Goal: Task Accomplishment & Management: Complete application form

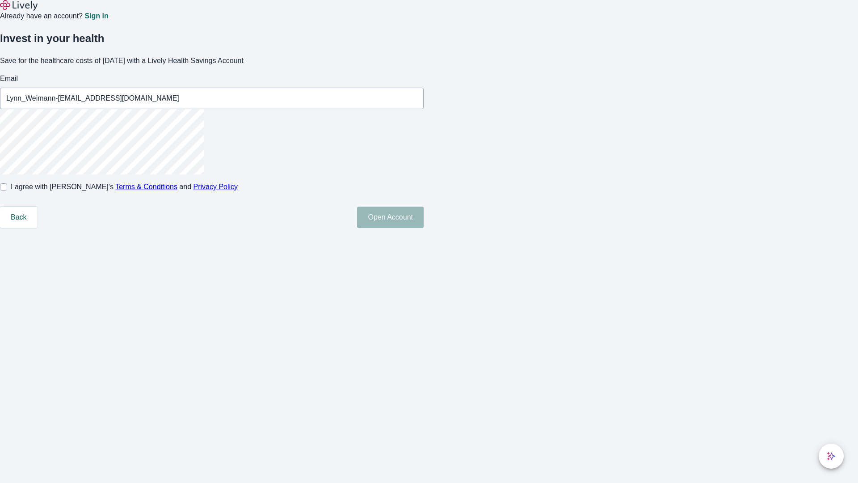
click at [7, 190] on input "I agree with Lively’s Terms & Conditions and Privacy Policy" at bounding box center [3, 186] width 7 height 7
checkbox input "true"
click at [424, 228] on button "Open Account" at bounding box center [390, 217] width 67 height 21
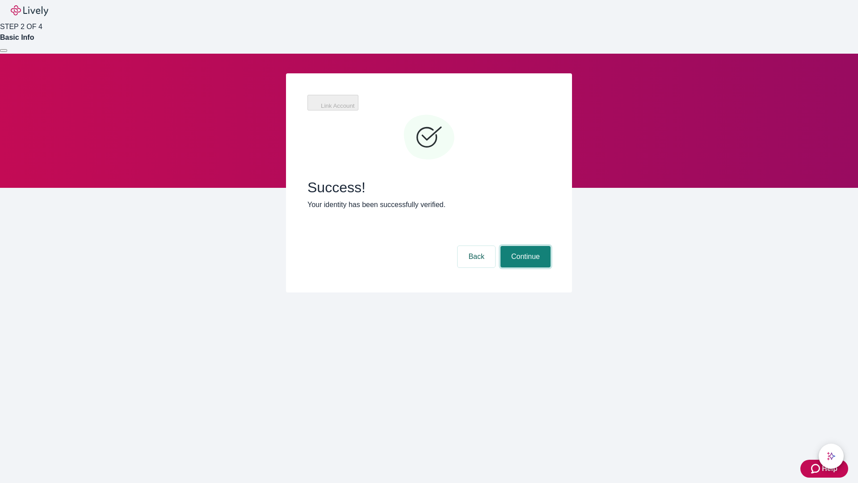
click at [524, 246] on button "Continue" at bounding box center [526, 256] width 50 height 21
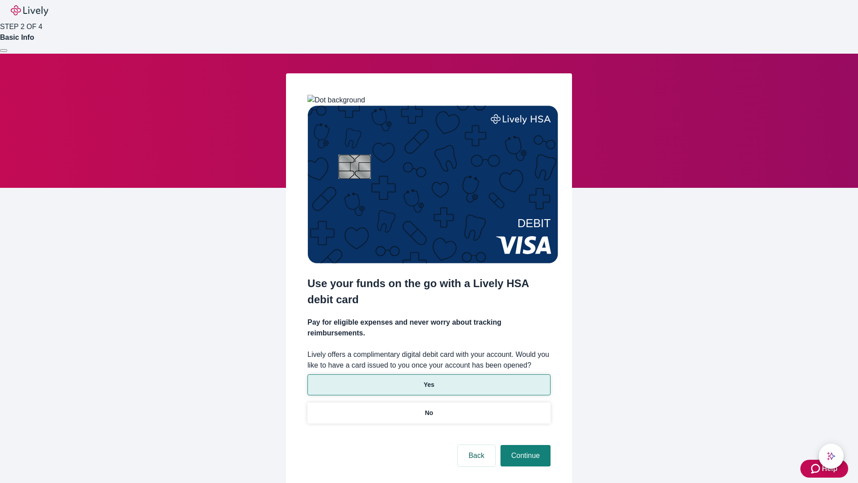
click at [429, 380] on p "Yes" at bounding box center [429, 384] width 11 height 9
click at [524, 445] on button "Continue" at bounding box center [526, 455] width 50 height 21
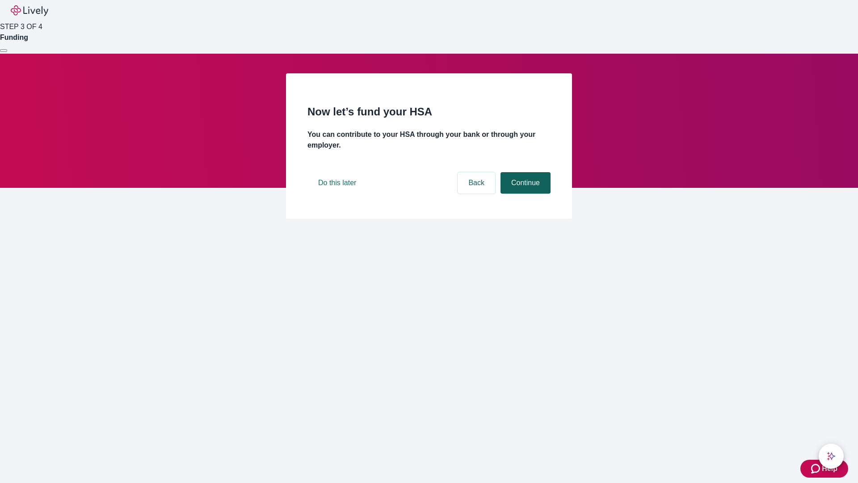
click at [524, 194] on button "Continue" at bounding box center [526, 182] width 50 height 21
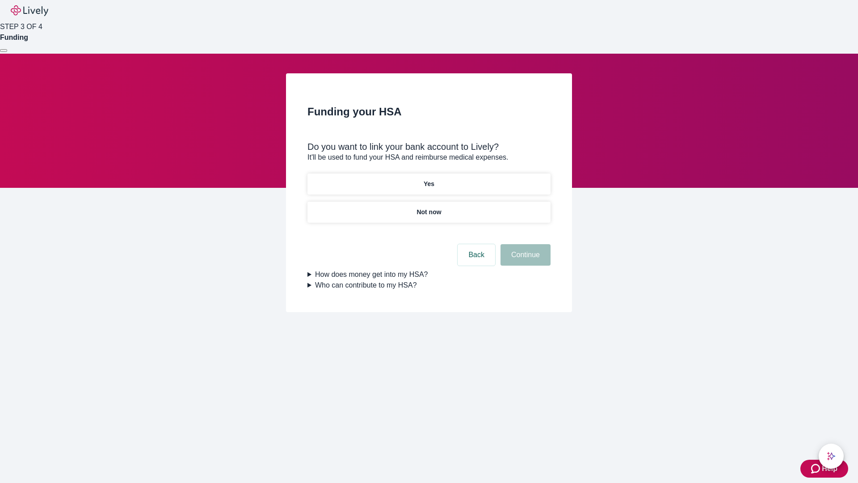
click at [429, 207] on p "Not now" at bounding box center [429, 211] width 25 height 9
click at [524, 260] on button "Continue" at bounding box center [526, 254] width 50 height 21
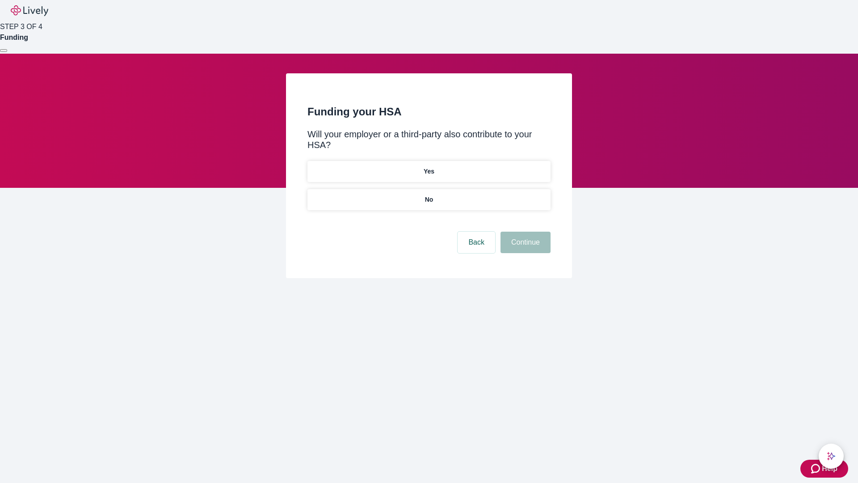
click at [429, 195] on p "No" at bounding box center [429, 199] width 8 height 9
click at [524, 232] on button "Continue" at bounding box center [526, 242] width 50 height 21
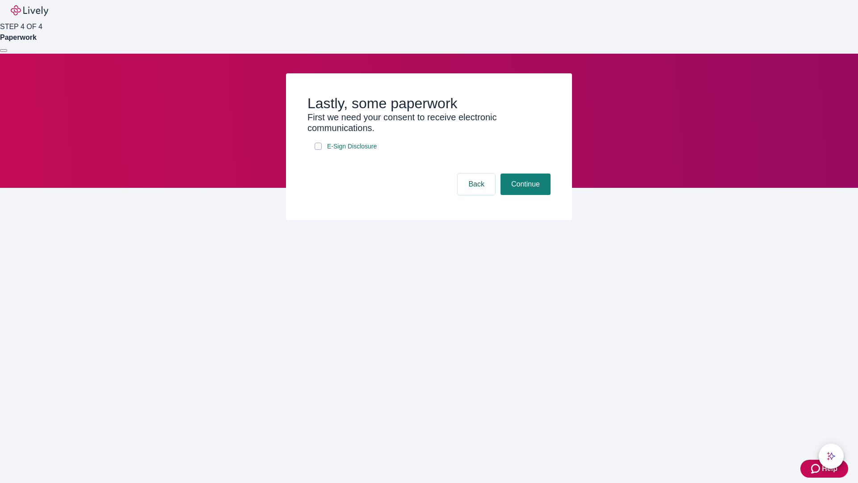
click at [318, 150] on input "E-Sign Disclosure" at bounding box center [318, 146] width 7 height 7
checkbox input "true"
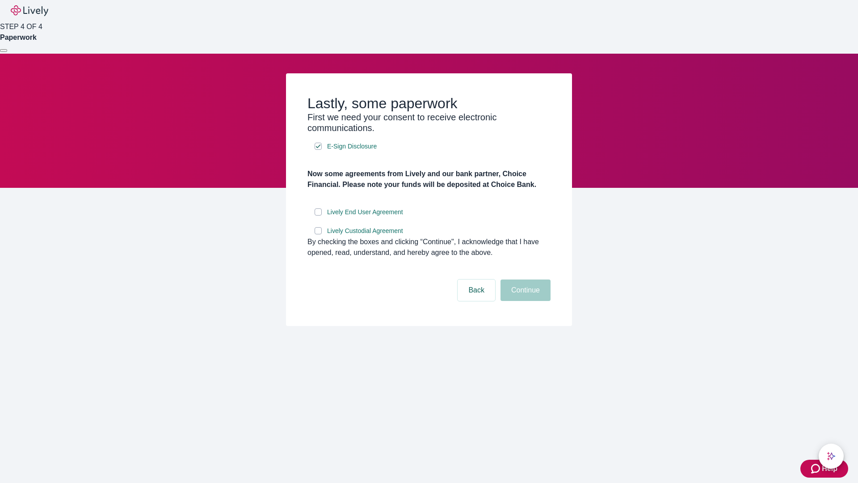
click at [318, 215] on input "Lively End User Agreement" at bounding box center [318, 211] width 7 height 7
checkbox input "true"
click at [318, 234] on input "Lively Custodial Agreement" at bounding box center [318, 230] width 7 height 7
checkbox input "true"
click at [524, 301] on button "Continue" at bounding box center [526, 289] width 50 height 21
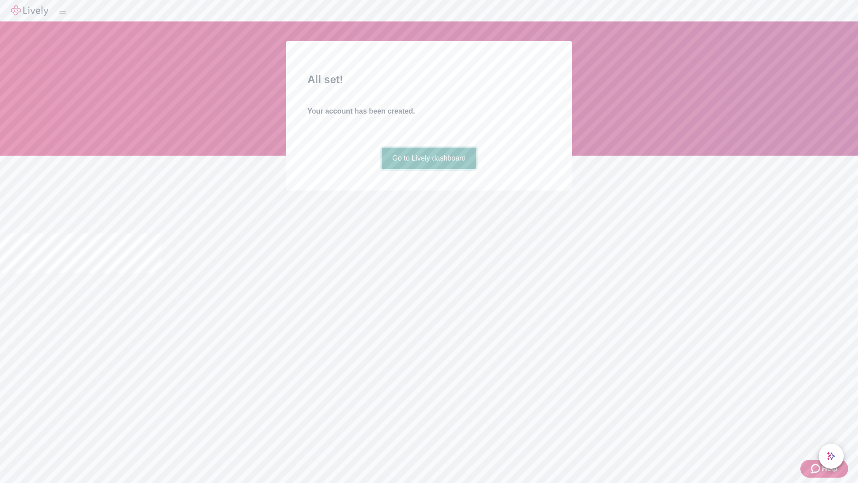
click at [429, 169] on link "Go to Lively dashboard" at bounding box center [429, 158] width 95 height 21
